Goal: Transaction & Acquisition: Purchase product/service

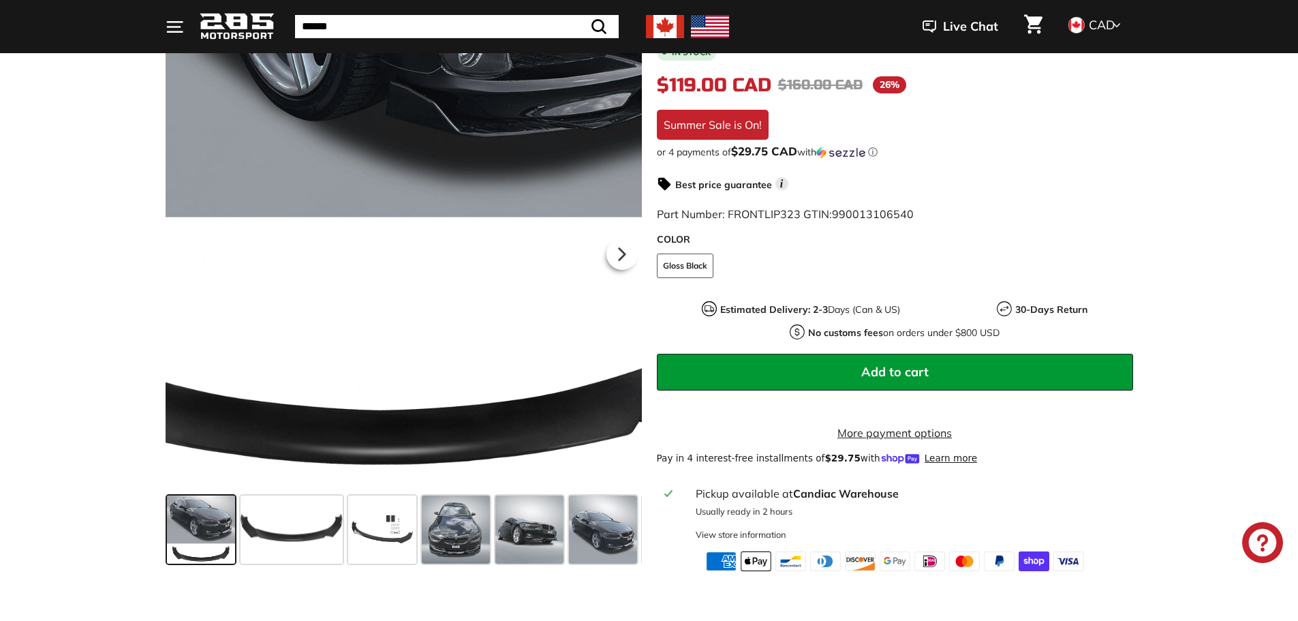
scroll to position [273, 0]
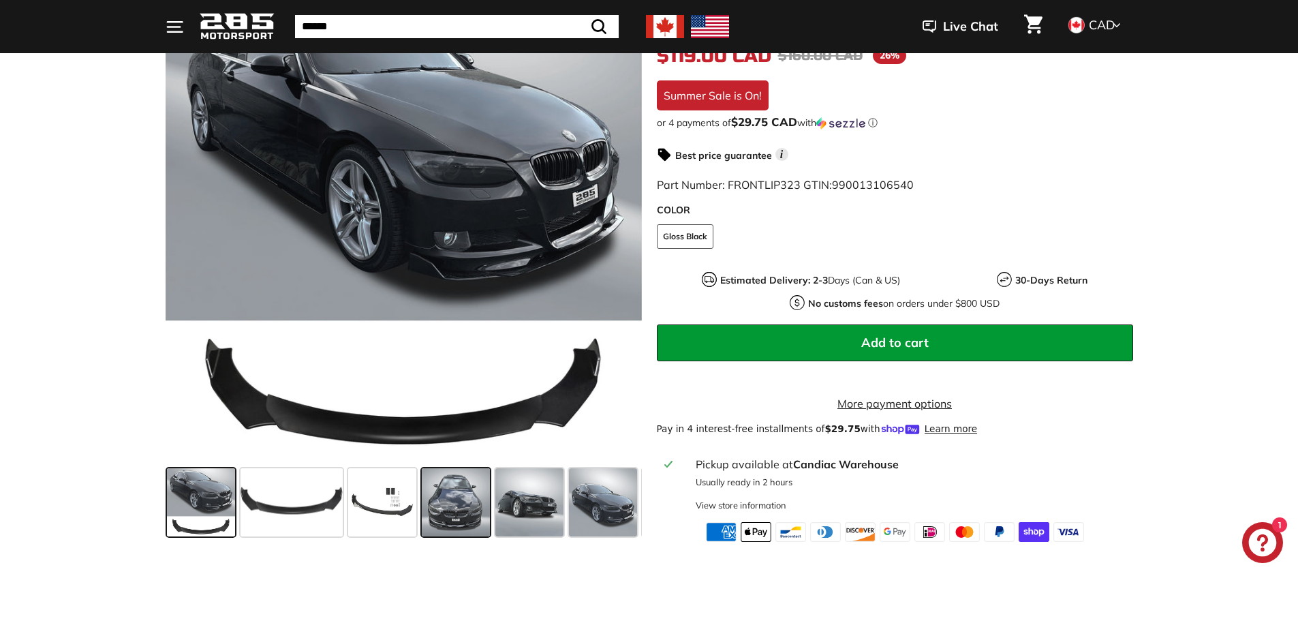
click at [468, 528] on span at bounding box center [456, 502] width 68 height 68
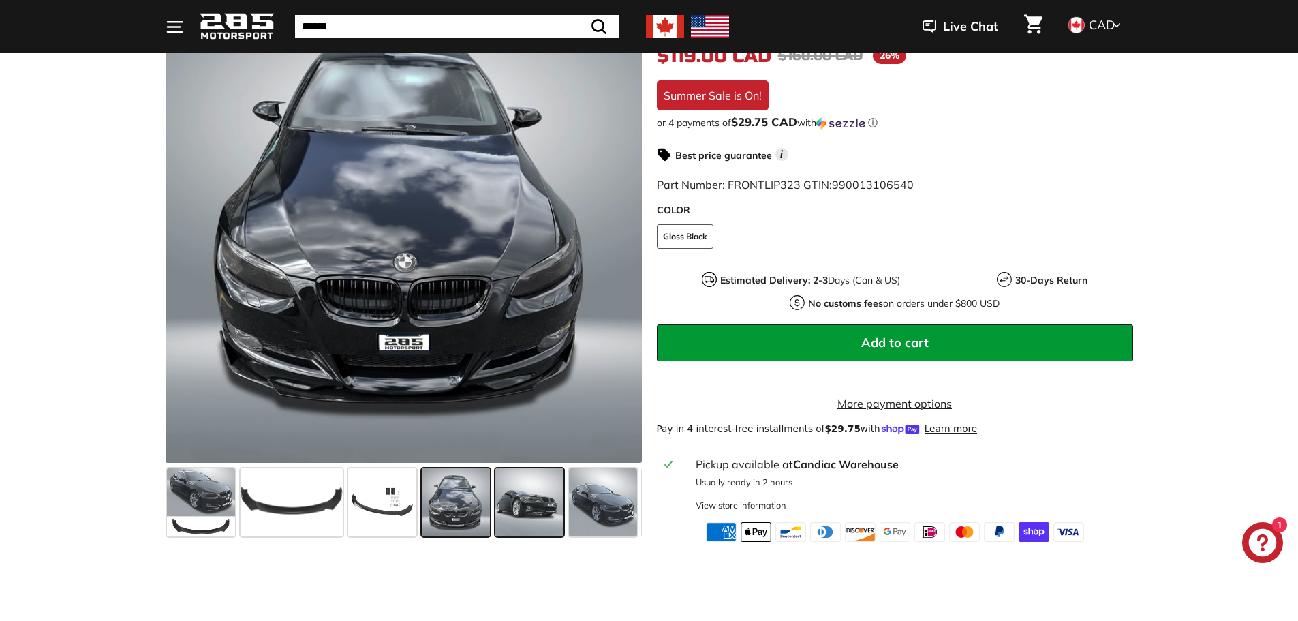
click at [535, 527] on span at bounding box center [529, 502] width 68 height 68
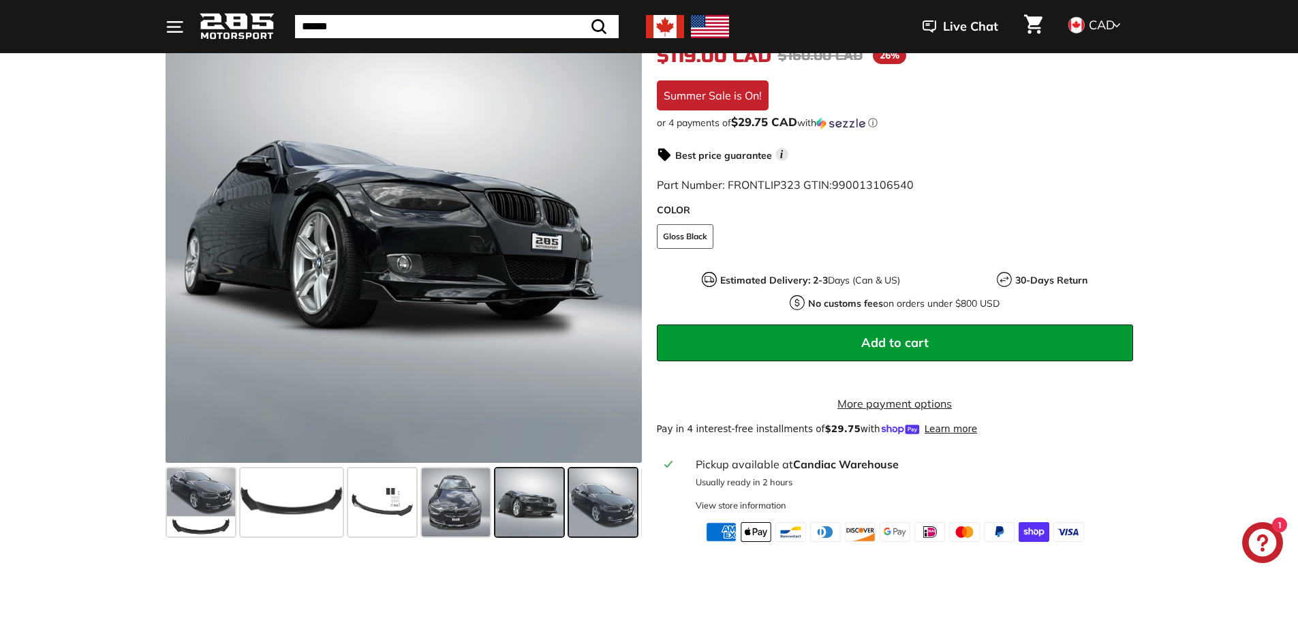
click at [623, 521] on span at bounding box center [603, 502] width 68 height 68
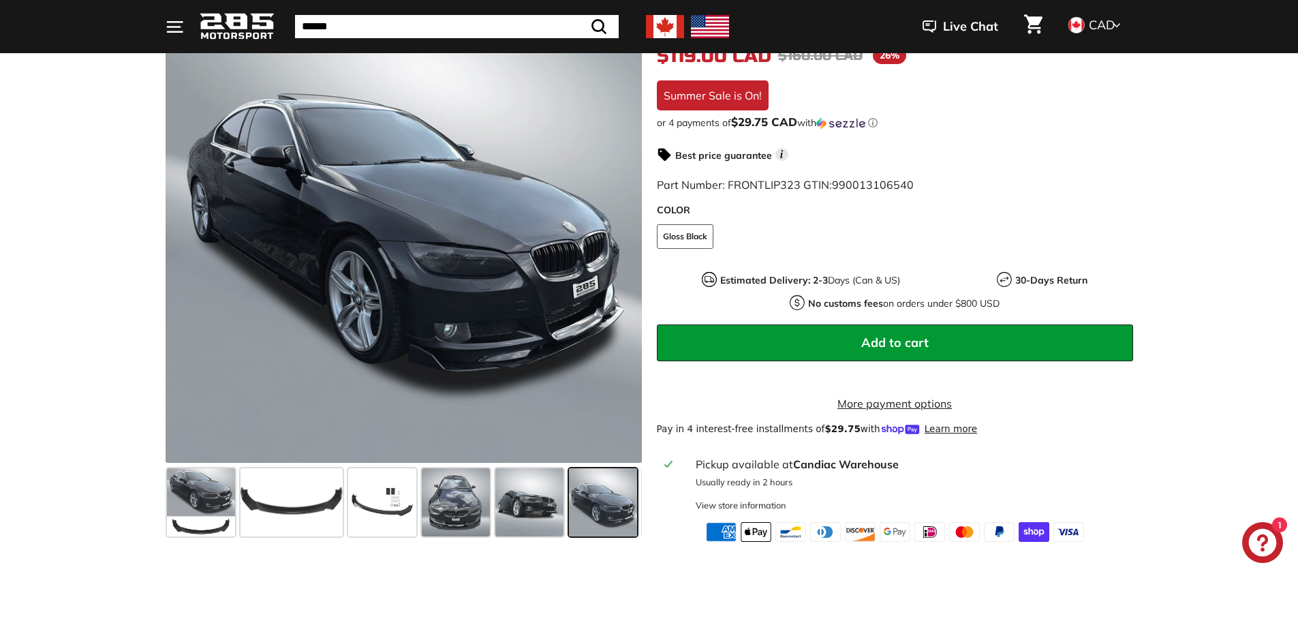
scroll to position [0, 72]
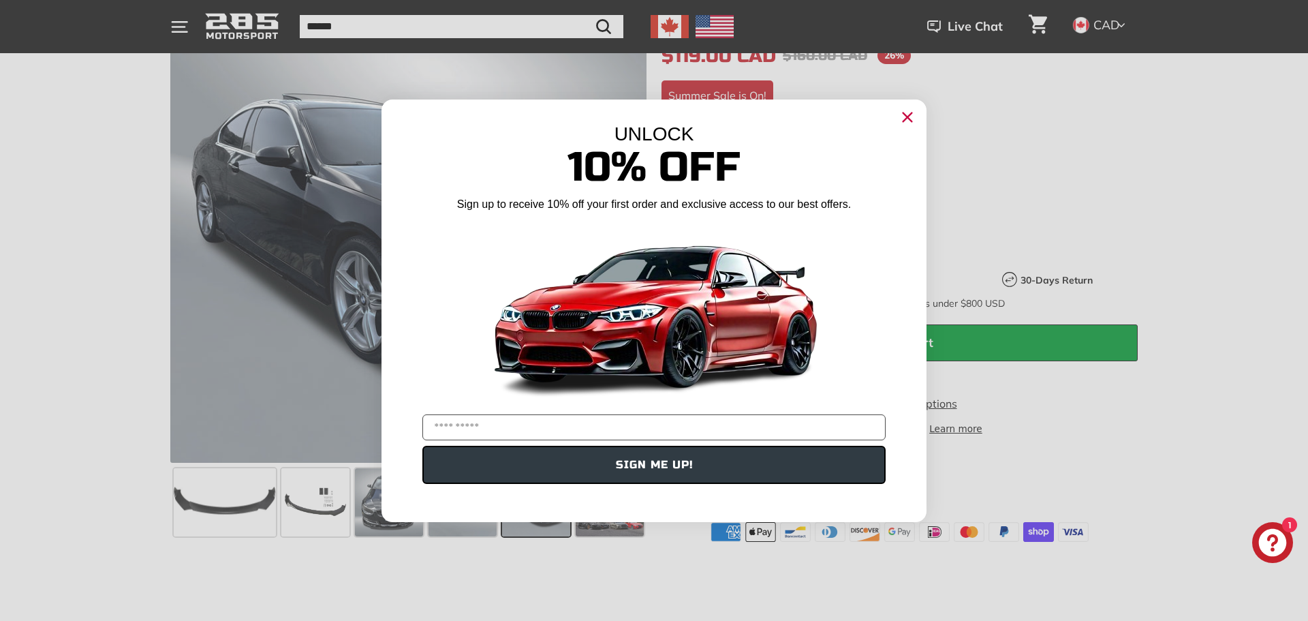
click at [907, 118] on icon "Close dialog" at bounding box center [908, 116] width 9 height 9
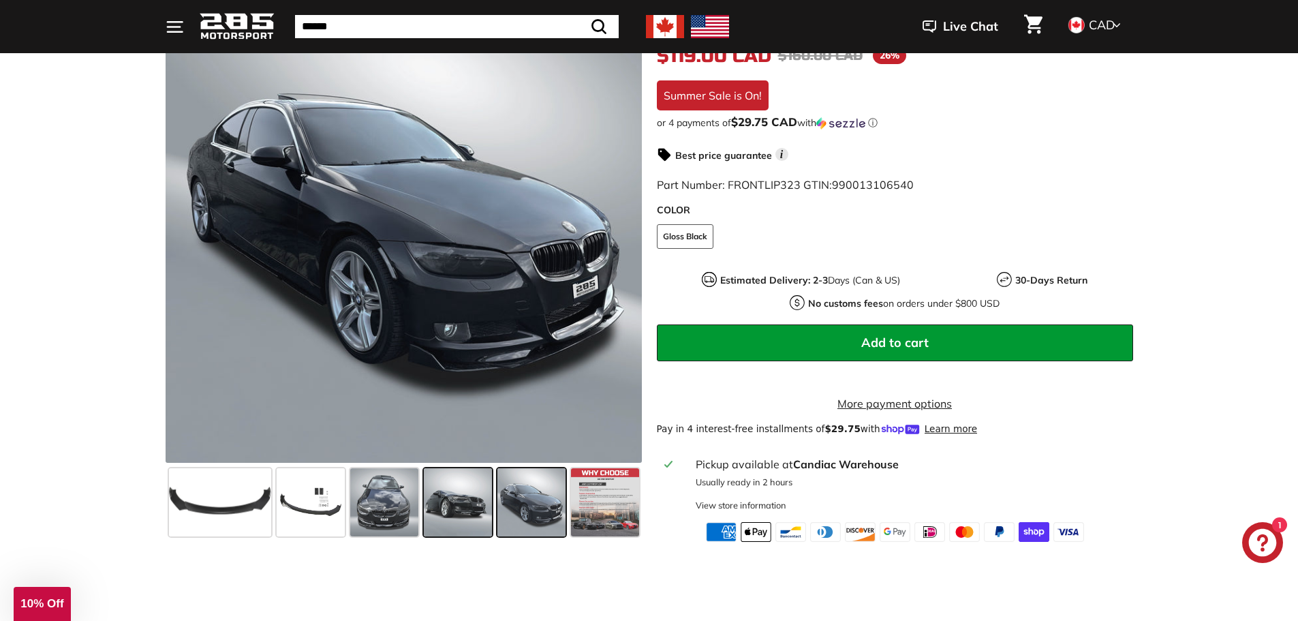
click at [457, 518] on span at bounding box center [458, 502] width 68 height 68
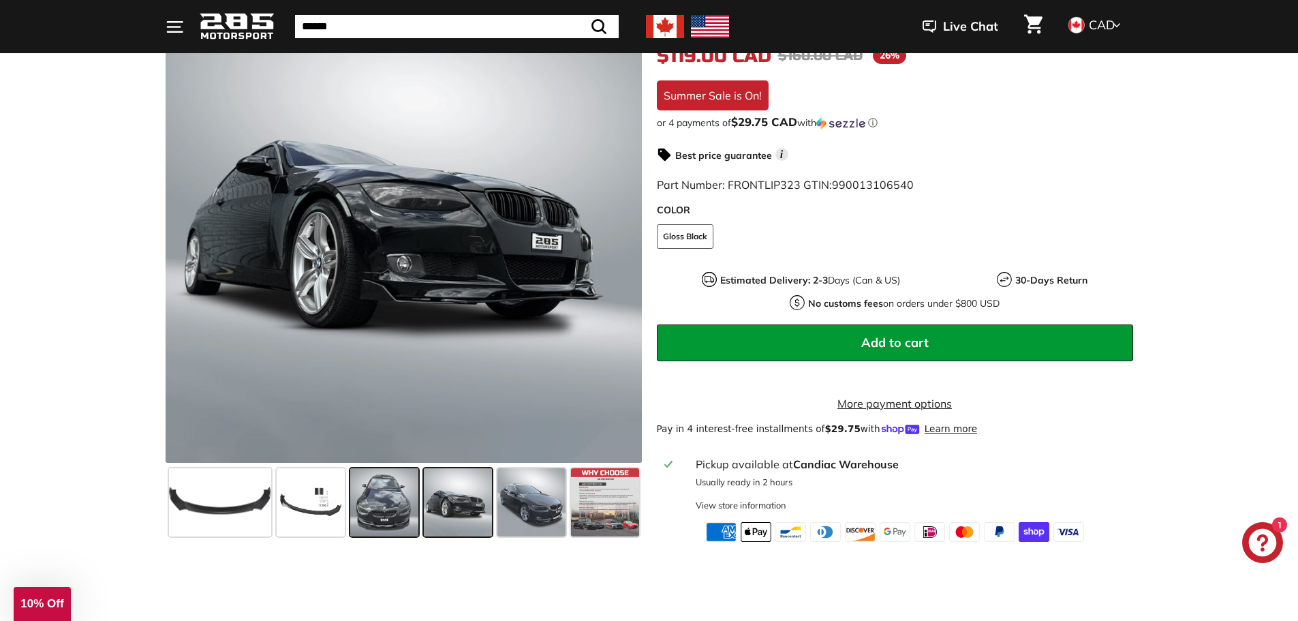
click at [391, 510] on span at bounding box center [384, 502] width 68 height 68
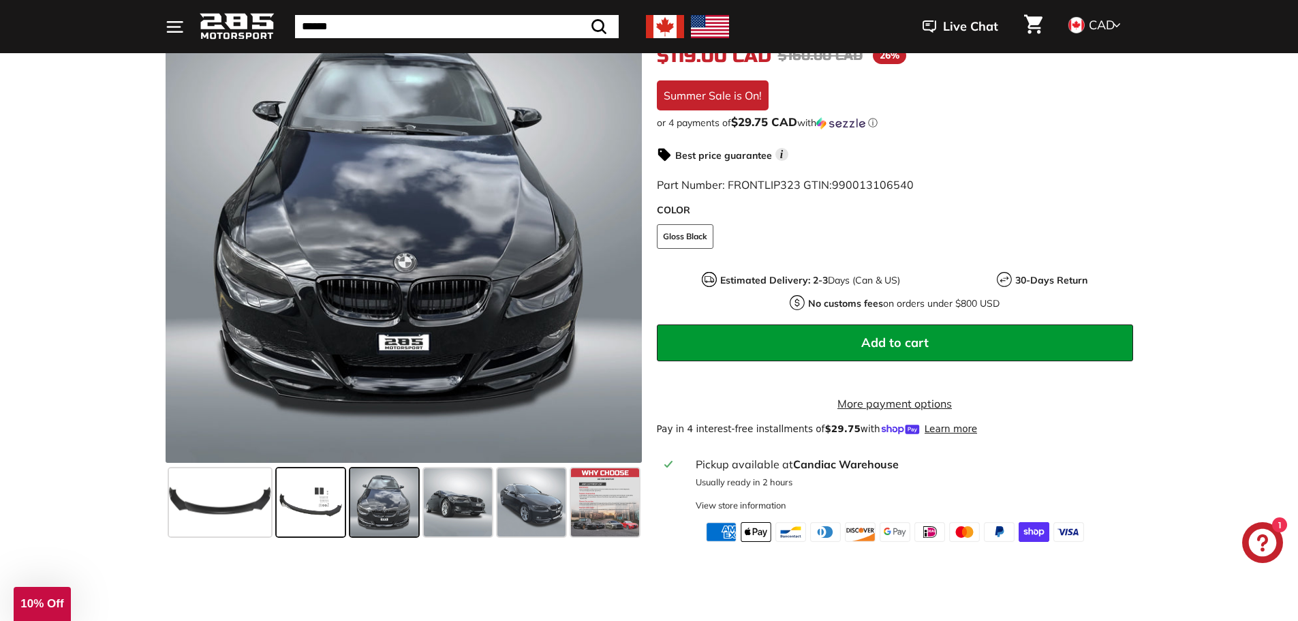
click at [326, 508] on span at bounding box center [311, 502] width 68 height 68
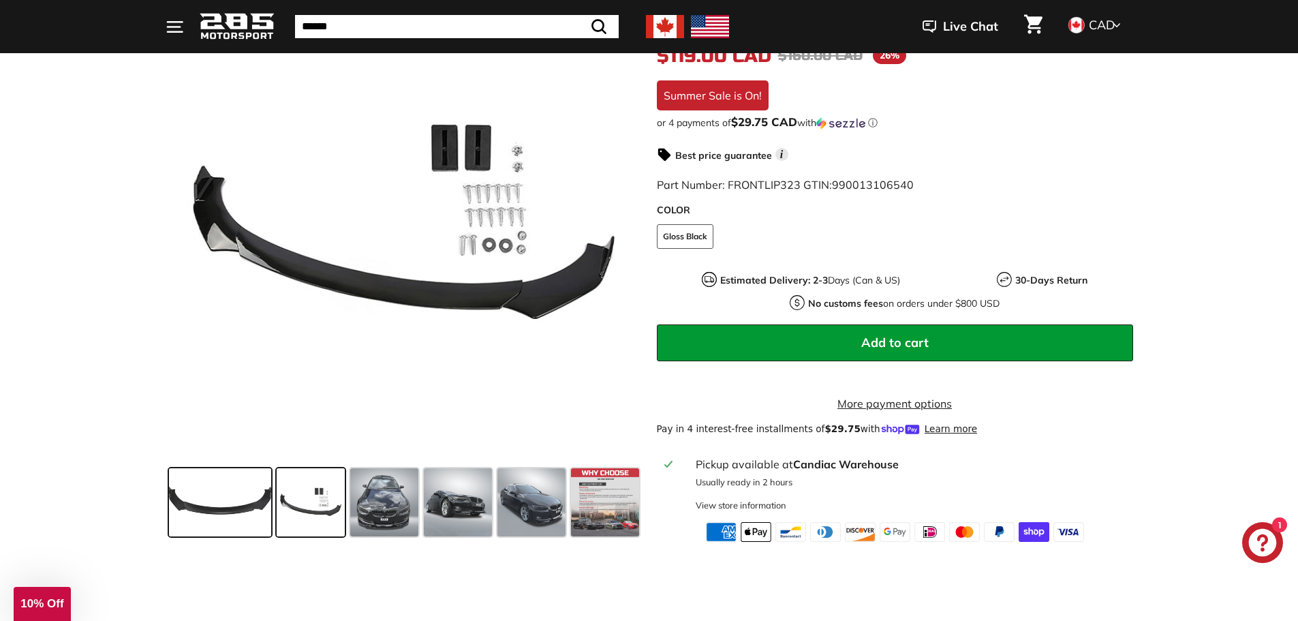
click at [262, 510] on span at bounding box center [220, 502] width 102 height 68
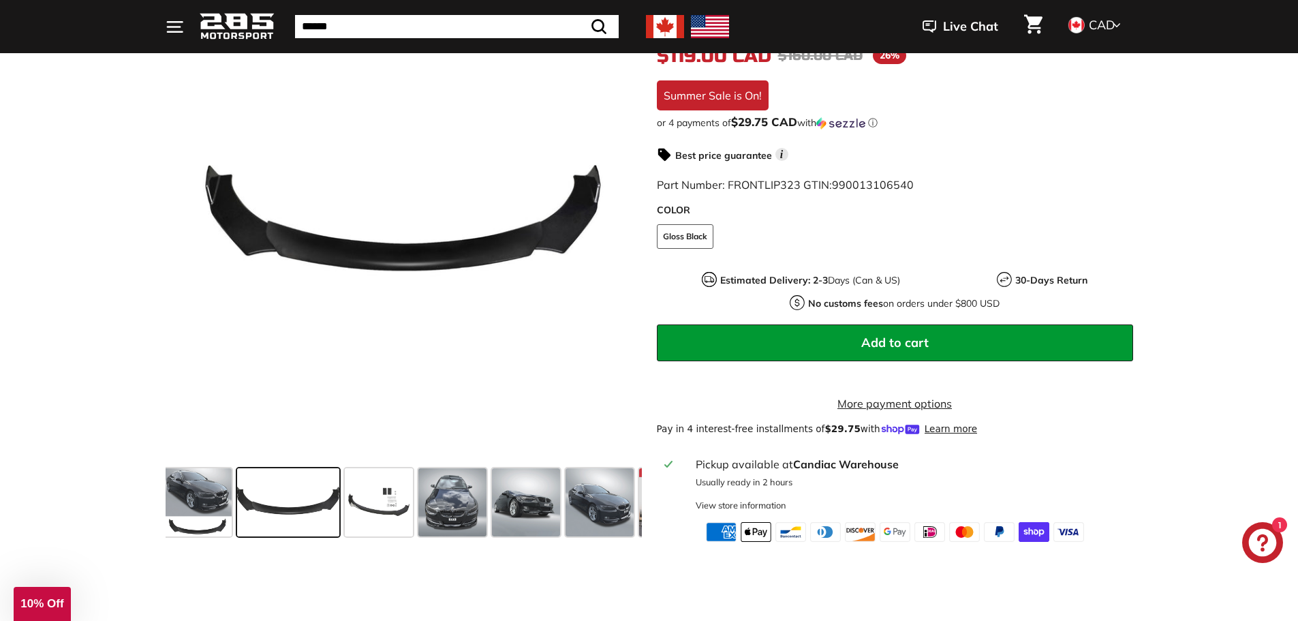
scroll to position [0, 0]
click at [311, 513] on span at bounding box center [292, 502] width 102 height 68
click at [335, 517] on span at bounding box center [292, 502] width 102 height 68
click at [420, 523] on div at bounding box center [456, 502] width 74 height 74
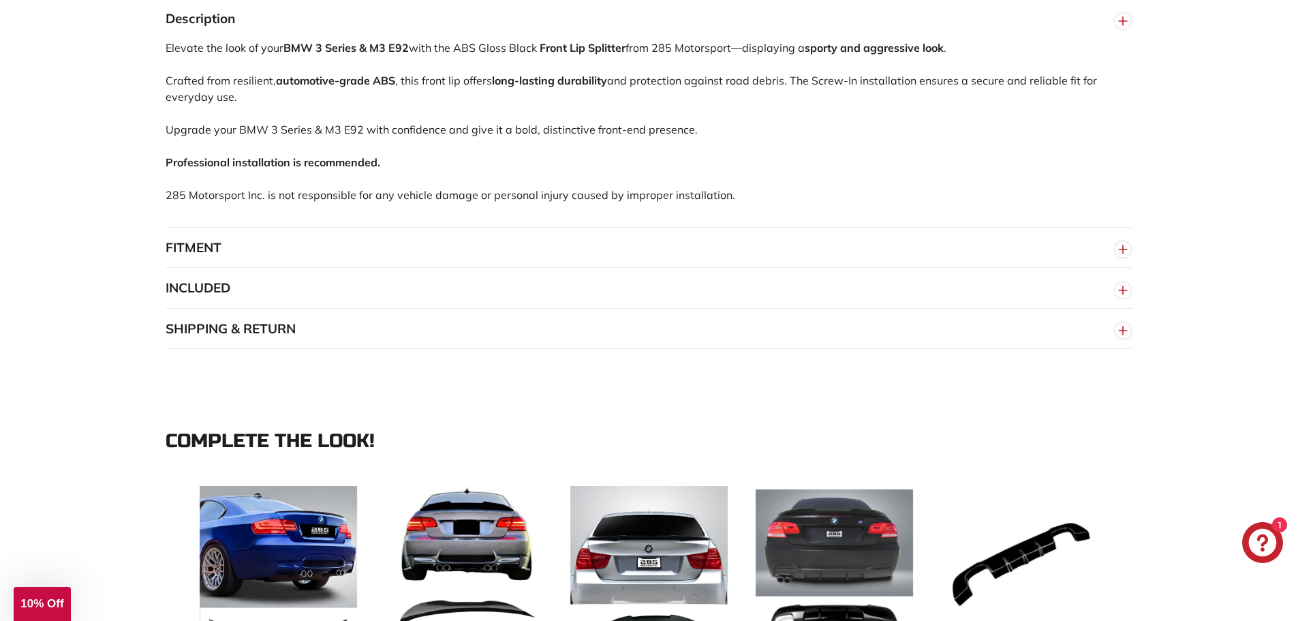
scroll to position [954, 0]
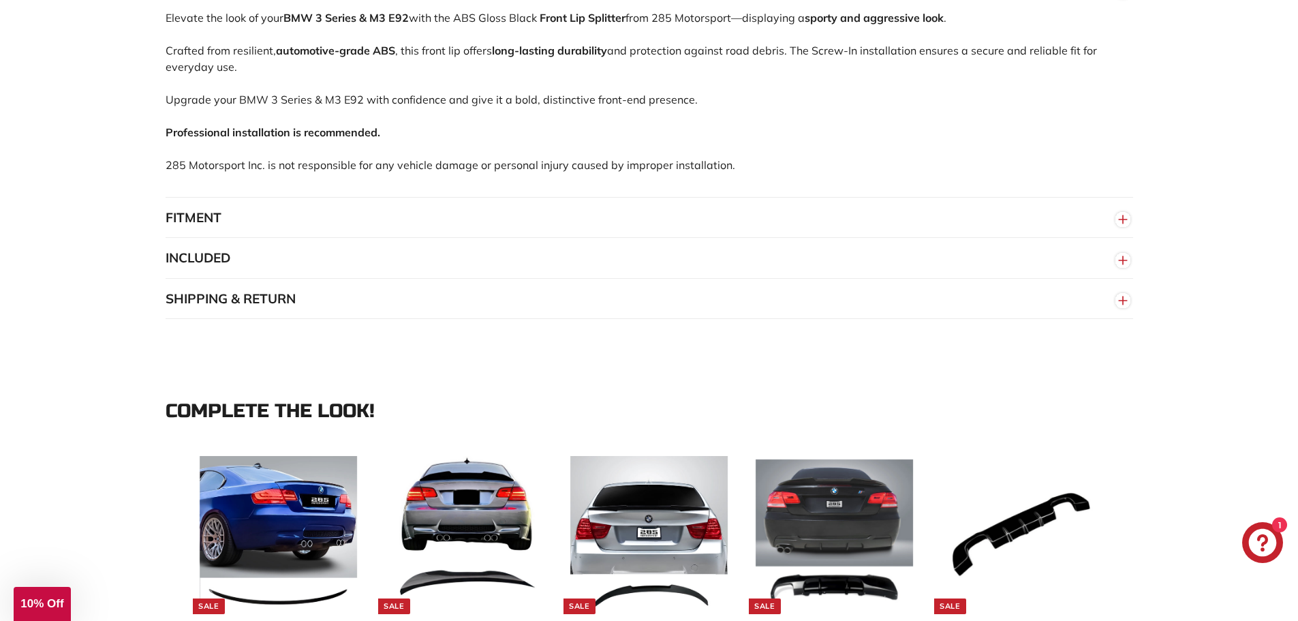
click at [1124, 227] on circle "button" at bounding box center [1122, 219] width 15 height 15
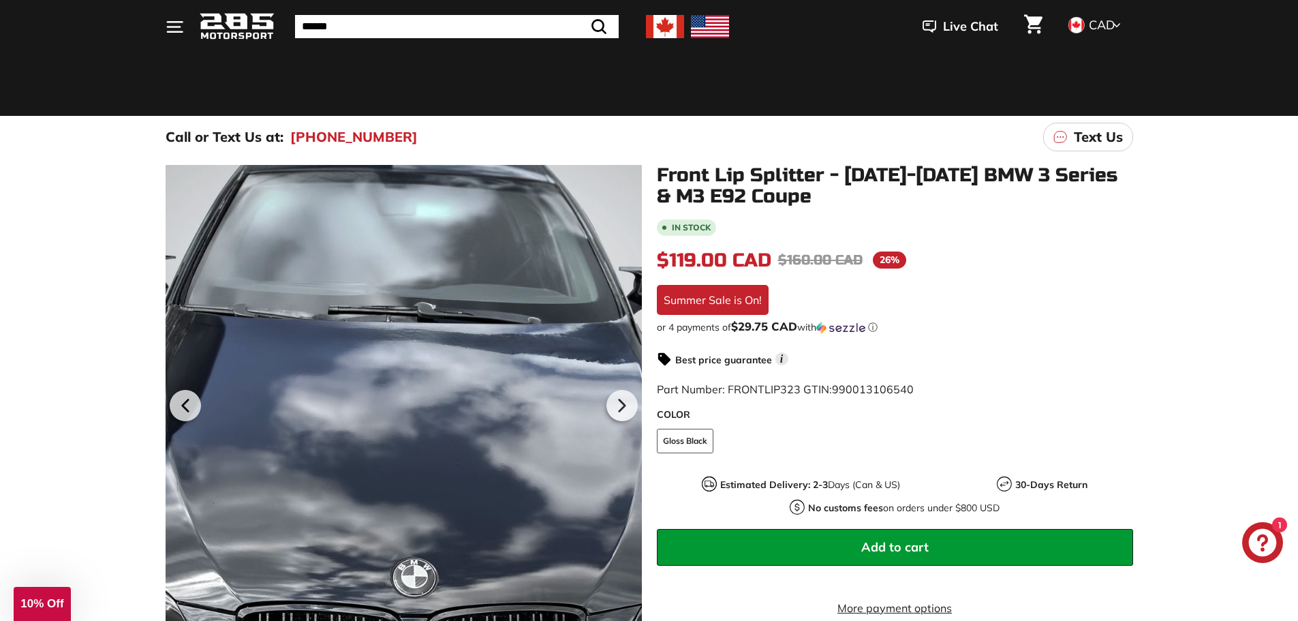
scroll to position [341, 0]
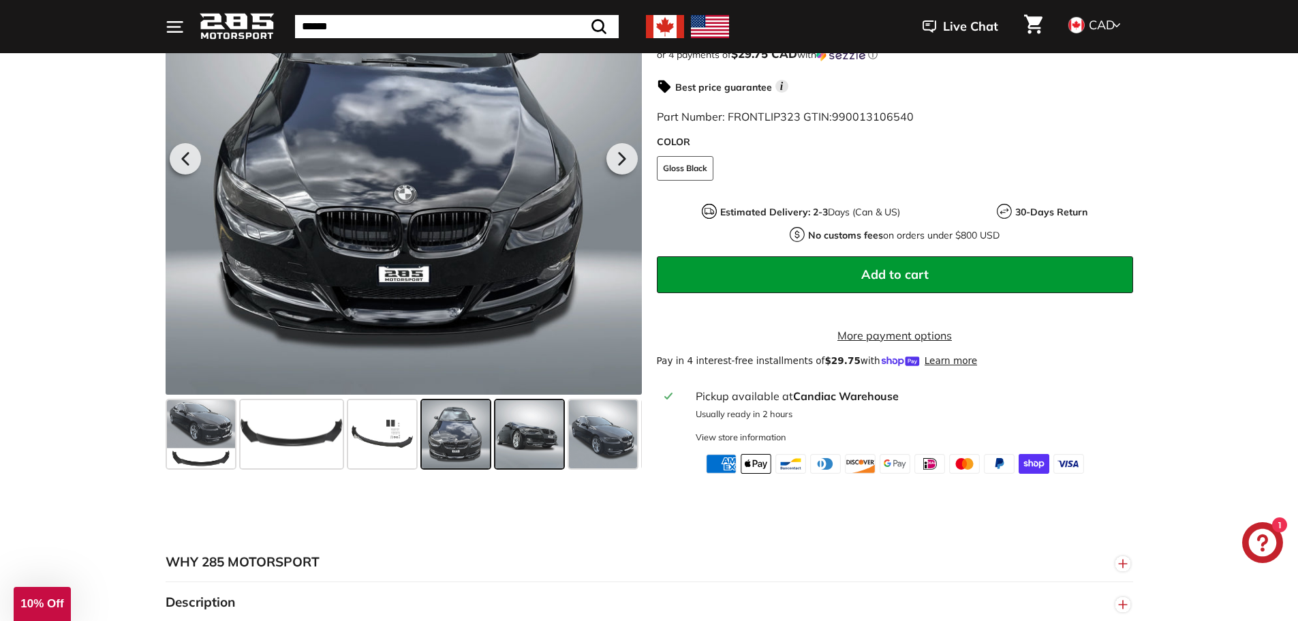
click at [536, 439] on span at bounding box center [529, 434] width 68 height 68
